Goal: Communication & Community: Ask a question

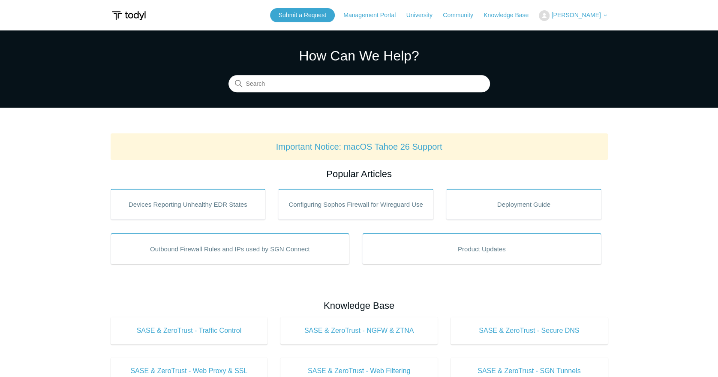
click at [587, 17] on span "[PERSON_NAME]" at bounding box center [575, 15] width 49 height 7
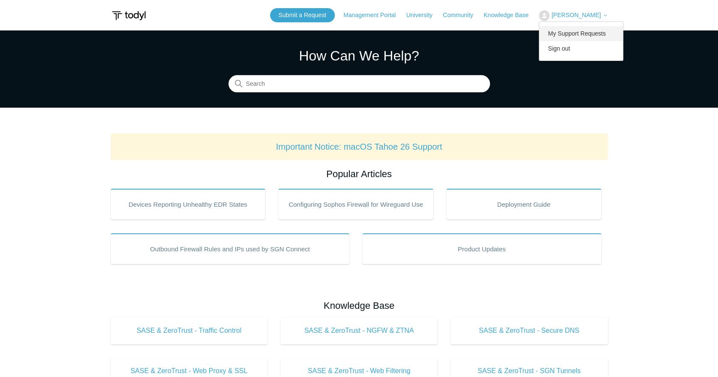
click at [581, 33] on link "My Support Requests" at bounding box center [581, 33] width 84 height 15
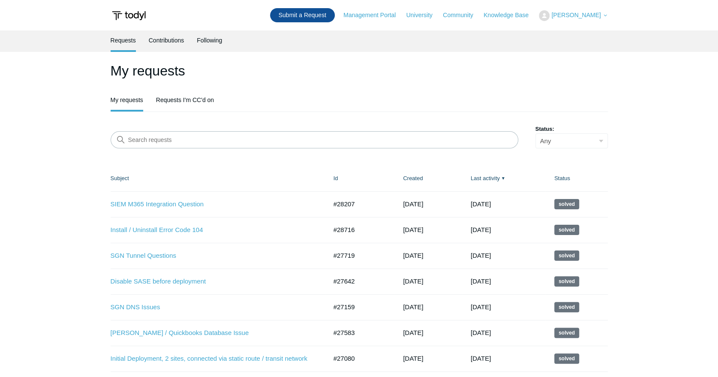
click at [317, 11] on link "Submit a Request" at bounding box center [302, 15] width 65 height 14
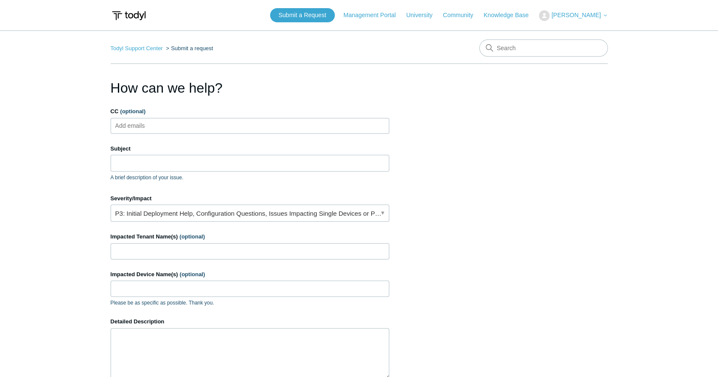
click at [192, 126] on ul "Add emails" at bounding box center [250, 126] width 279 height 16
type input "support@kw-corp.com"
type input "S"
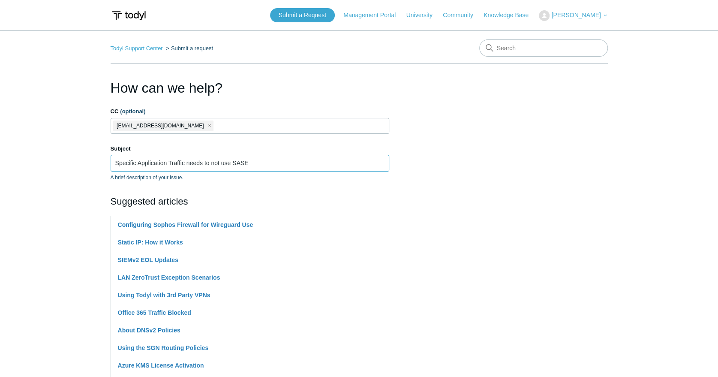
type input "Specific Application Traffic needs to not use SASE"
click at [475, 166] on section "How can we help? CC (optional) support@kw-corp.com Subject Specific Application…" at bounding box center [359, 379] width 497 height 603
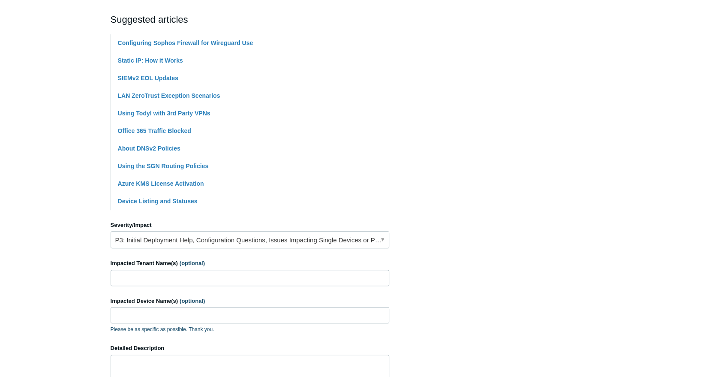
scroll to position [238, 0]
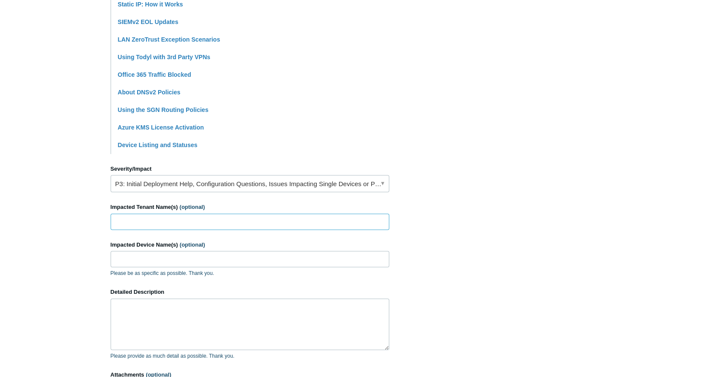
click at [182, 223] on input "Impacted Tenant Name(s) (optional)" at bounding box center [250, 222] width 279 height 16
type input "[PERSON_NAME][GEOGRAPHIC_DATA]"
paste input "MTD-RECASSESSIN"
type input "MTD-RECASSESSIN"
click at [184, 315] on textarea "Detailed Description" at bounding box center [250, 323] width 279 height 51
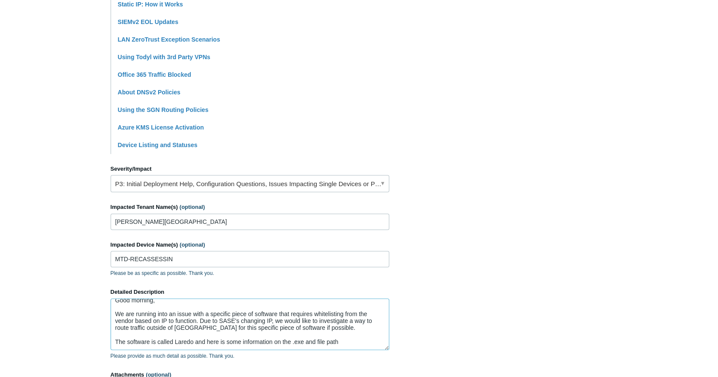
scroll to position [15, 0]
paste textarea "MTD-RECASSESSIN"
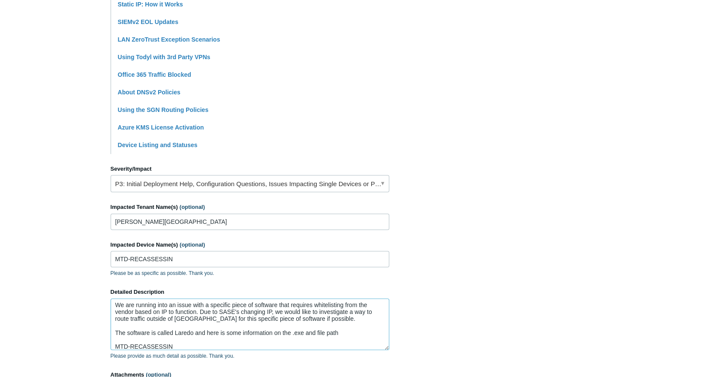
scroll to position [20, 0]
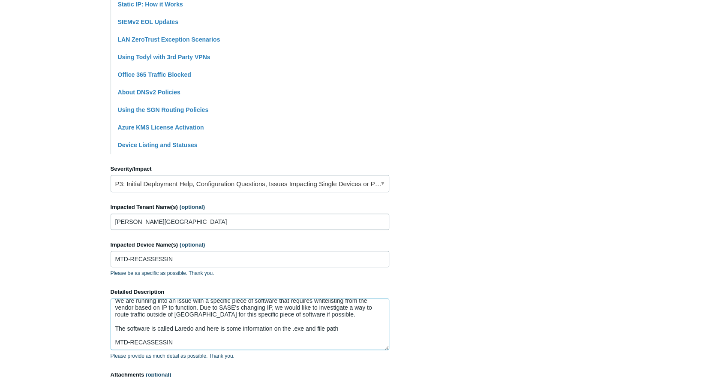
drag, startPoint x: 191, startPoint y: 347, endPoint x: 112, endPoint y: 348, distance: 78.9
click at [112, 348] on textarea "Good morning, We are running into an issue with a specific piece of software th…" at bounding box center [250, 323] width 279 height 51
paste textarea "C:\Fidlar\Laredo\newlredo.exe"
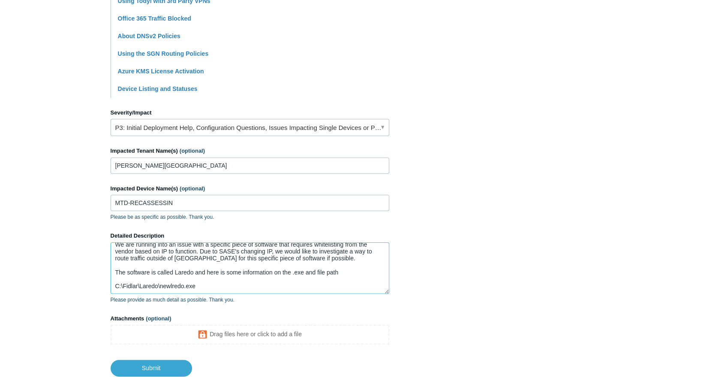
scroll to position [333, 0]
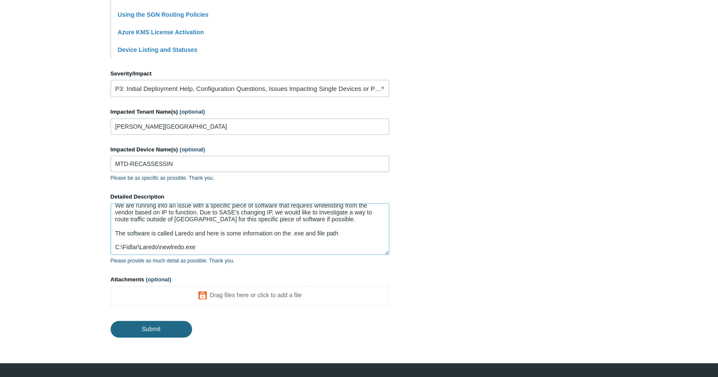
type textarea "Good morning, We are running into an issue with a specific piece of software th…"
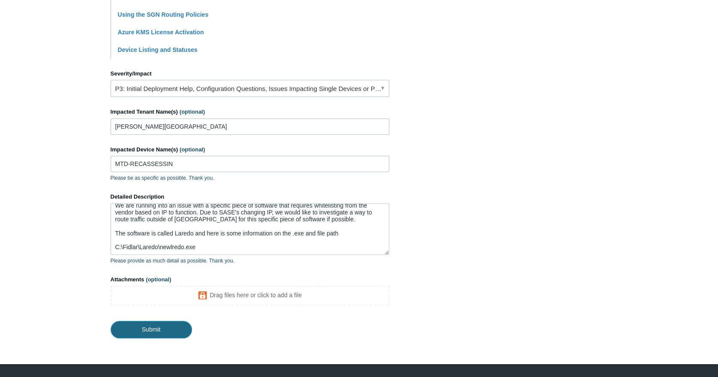
click at [161, 325] on input "Submit" at bounding box center [151, 329] width 81 height 17
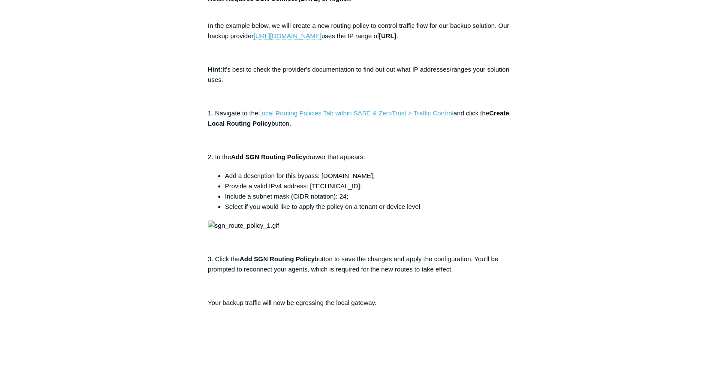
scroll to position [238, 0]
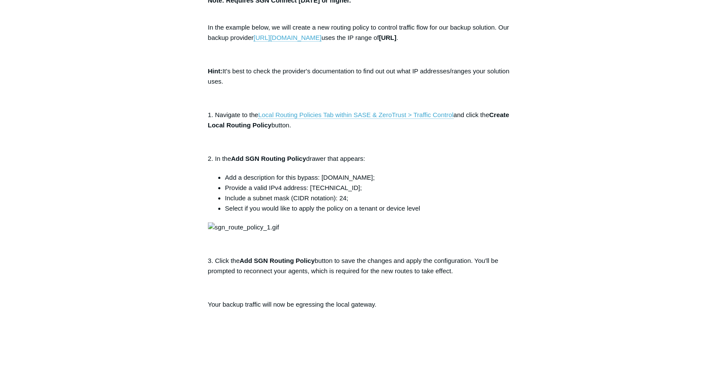
click at [592, 216] on div "Articles in this section Using the SGN Routing Policies Using the SGN Routing P…" at bounding box center [359, 275] width 497 height 870
